Goal: Check status: Check status

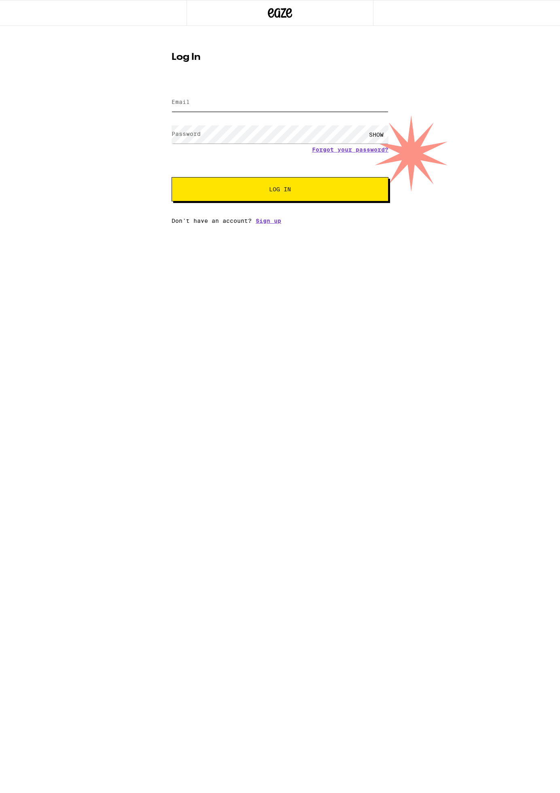
click at [208, 106] on input "Email" at bounding box center [279, 102] width 217 height 18
type input "[EMAIL_ADDRESS][DOMAIN_NAME]"
click at [266, 195] on button "Log In" at bounding box center [279, 189] width 217 height 24
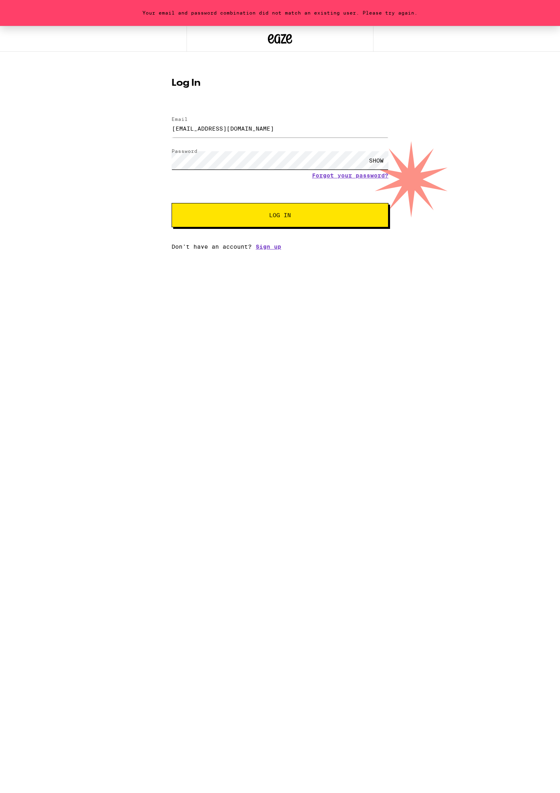
click at [117, 163] on div "Your email and password combination did not match an existing user. Please try …" at bounding box center [280, 138] width 560 height 224
click at [381, 165] on div "SHOW" at bounding box center [376, 160] width 24 height 18
click at [304, 214] on span "Log In" at bounding box center [279, 215] width 151 height 6
click at [134, 150] on div "Your email and password combination did not match an existing user. Please try …" at bounding box center [280, 138] width 560 height 224
click at [271, 214] on span "Log In" at bounding box center [280, 215] width 22 height 6
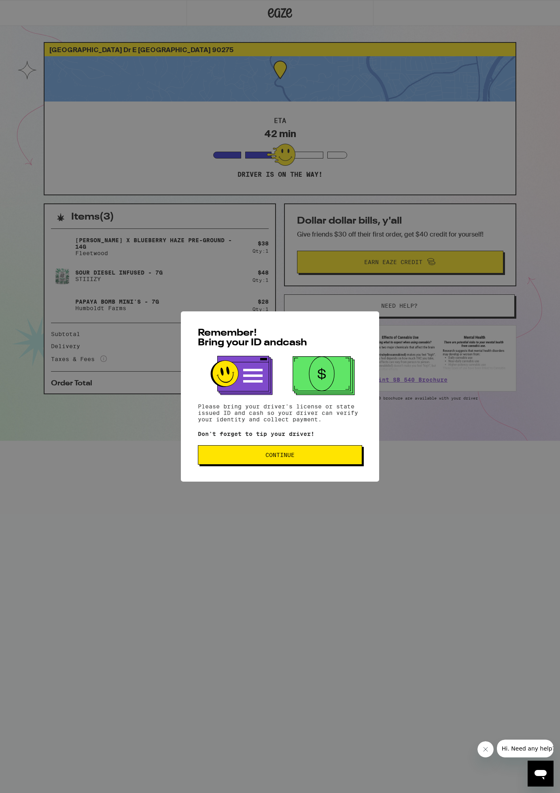
click at [513, 20] on div "Remember! Bring your ID and cash Please bring your driver's license or state is…" at bounding box center [280, 396] width 560 height 793
